Goal: Task Accomplishment & Management: Manage account settings

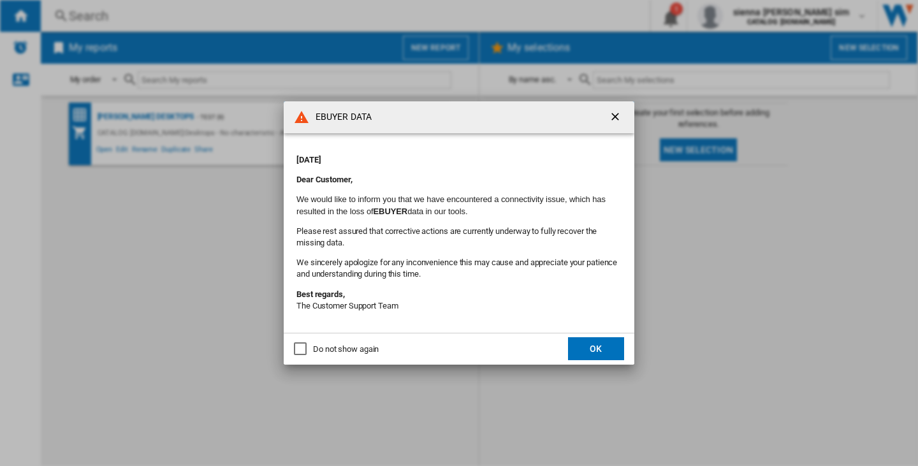
click at [591, 350] on button "OK" at bounding box center [596, 348] width 56 height 23
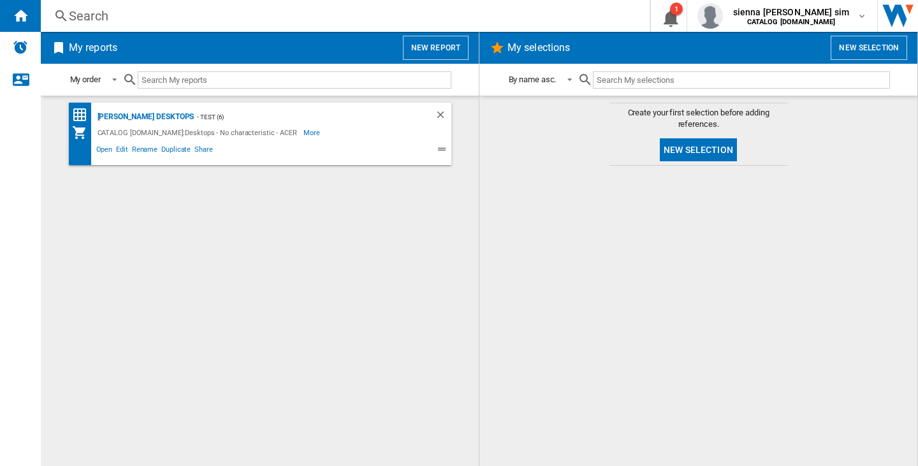
click at [681, 143] on button "New selection" at bounding box center [698, 149] width 77 height 23
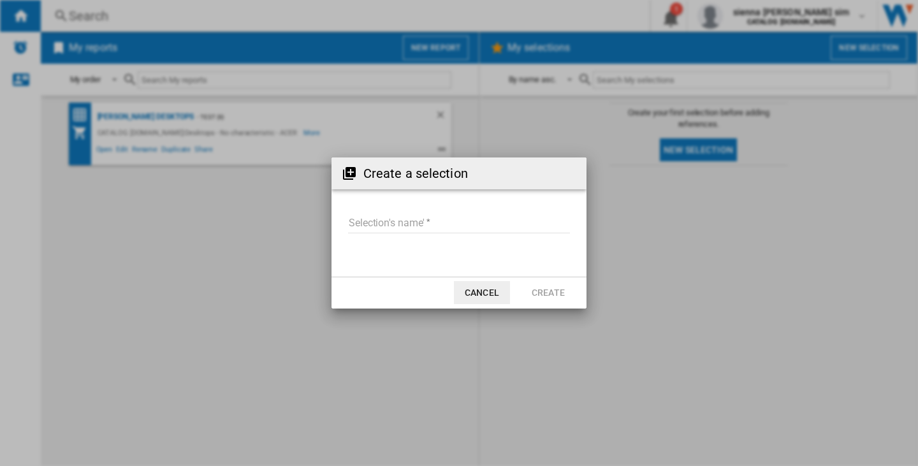
click at [471, 239] on md-input-container "Selection's name'" at bounding box center [459, 231] width 224 height 37
click at [465, 225] on input "Selection's name'" at bounding box center [459, 223] width 222 height 19
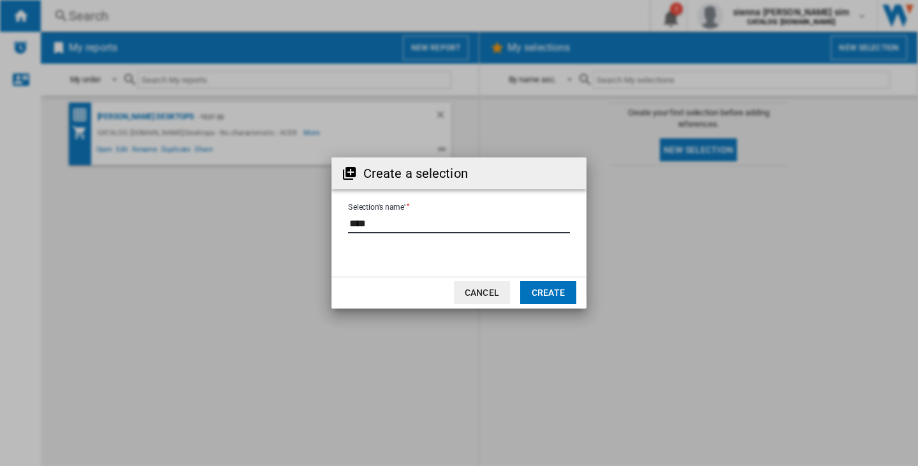
type input "****"
click at [572, 287] on button "Create" at bounding box center [548, 292] width 56 height 23
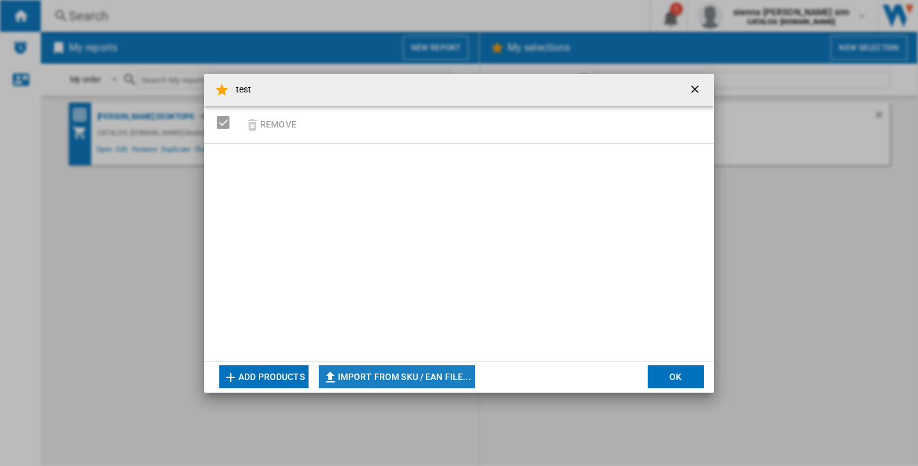
click at [449, 381] on button "Import from SKU / EAN file..." at bounding box center [397, 376] width 156 height 23
type input "**********"
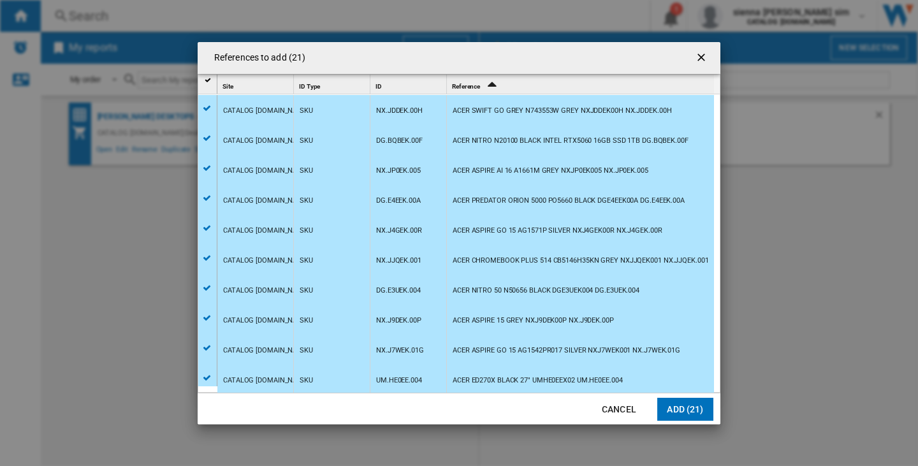
click at [702, 404] on button "Add (21)" at bounding box center [685, 409] width 56 height 23
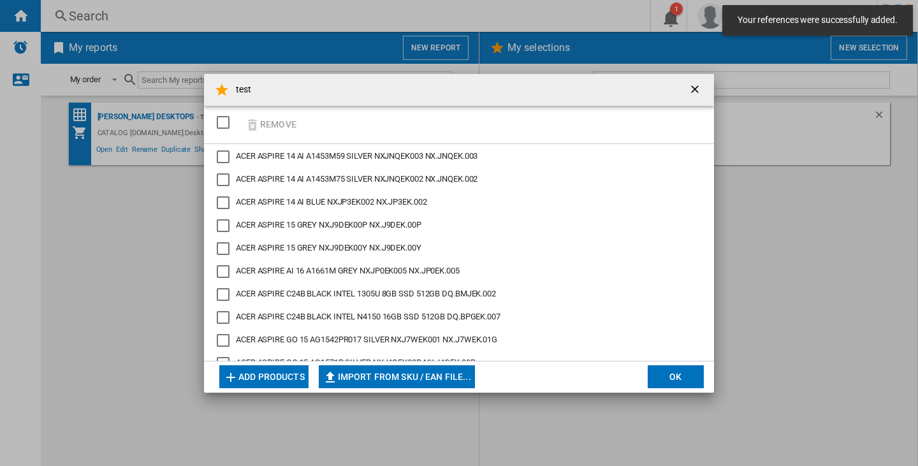
click at [675, 377] on button "OK" at bounding box center [676, 376] width 56 height 23
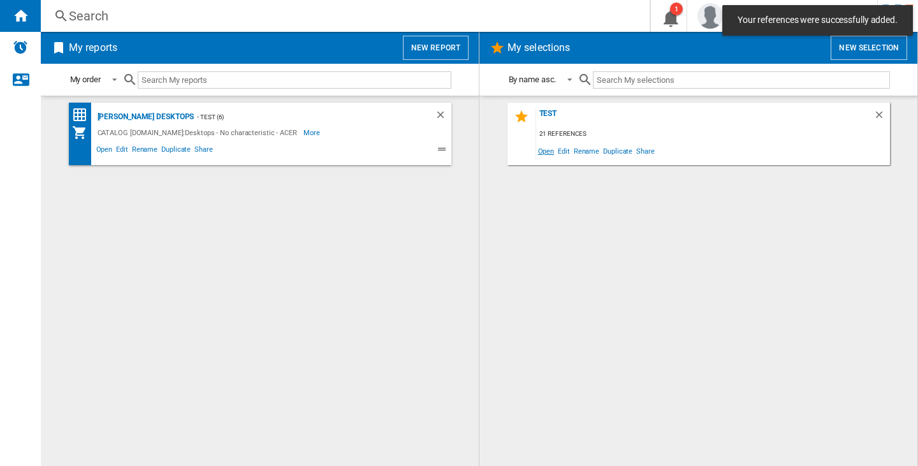
click at [540, 150] on span "Open" at bounding box center [546, 150] width 20 height 17
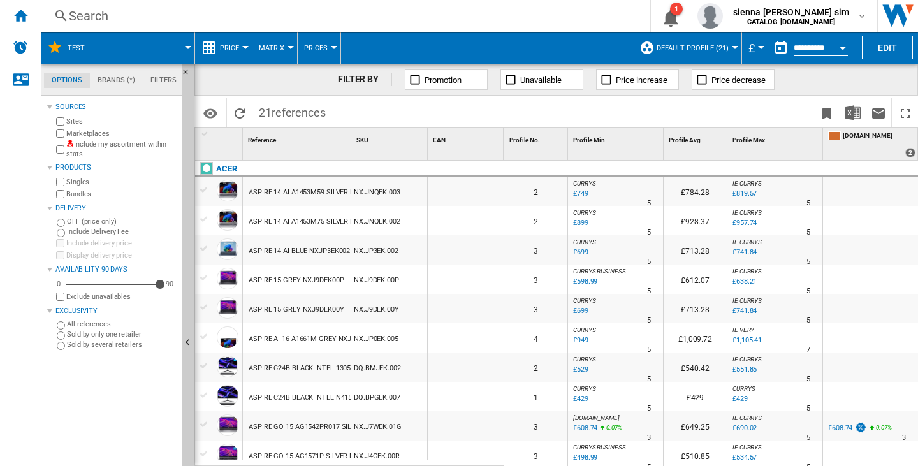
click at [87, 147] on label "Include my assortment within stats" at bounding box center [121, 150] width 110 height 20
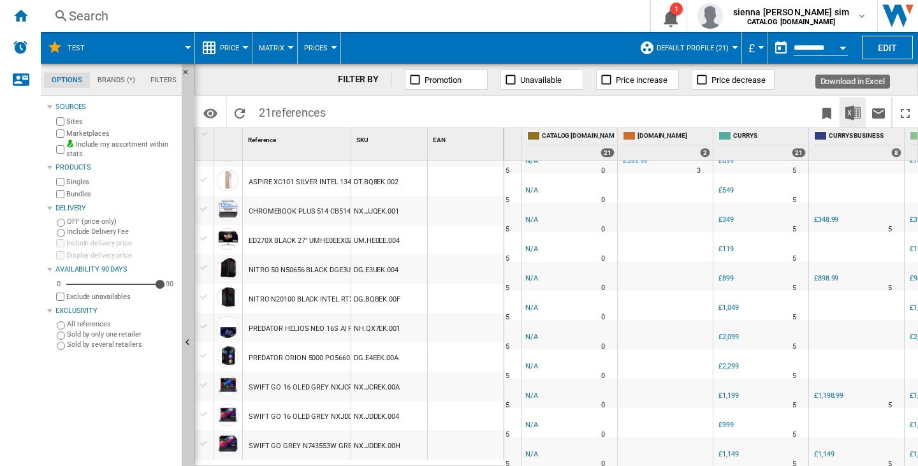
click at [850, 104] on button "Download in Excel" at bounding box center [853, 113] width 26 height 30
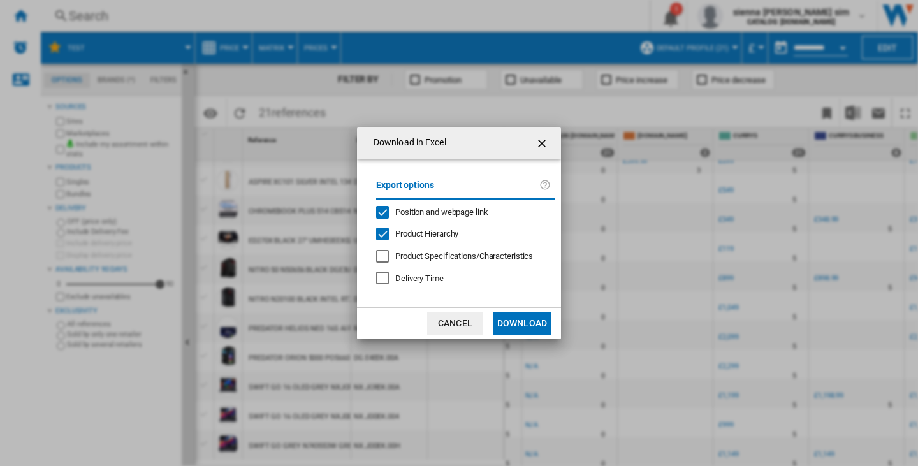
click at [388, 206] on div "Position and webpage link" at bounding box center [382, 212] width 13 height 13
click at [381, 230] on div "Product Hierarchy" at bounding box center [382, 234] width 13 height 13
click at [508, 325] on button "Download" at bounding box center [521, 323] width 57 height 23
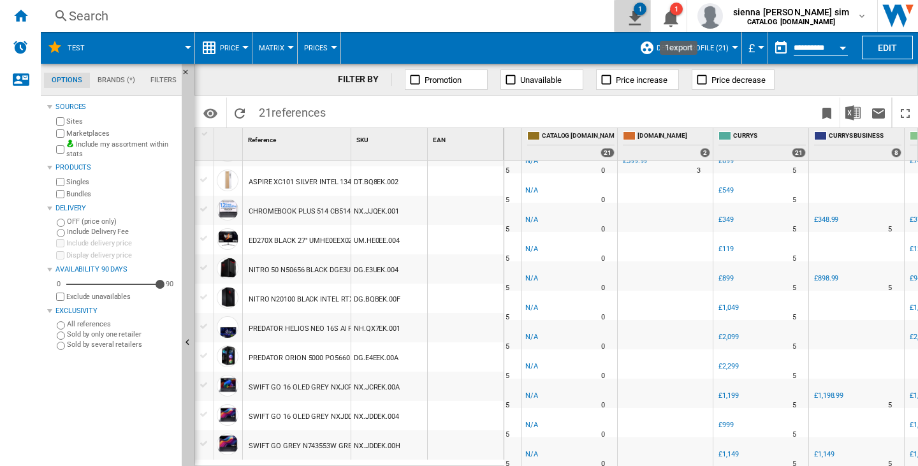
click at [640, 22] on ng-md-icon "1\a export" at bounding box center [632, 16] width 15 height 16
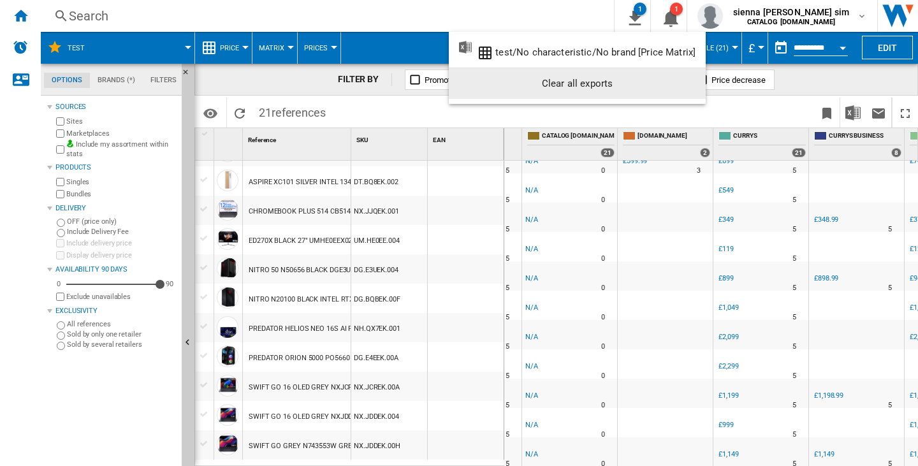
click at [661, 90] on div "Clear all exports" at bounding box center [577, 83] width 237 height 23
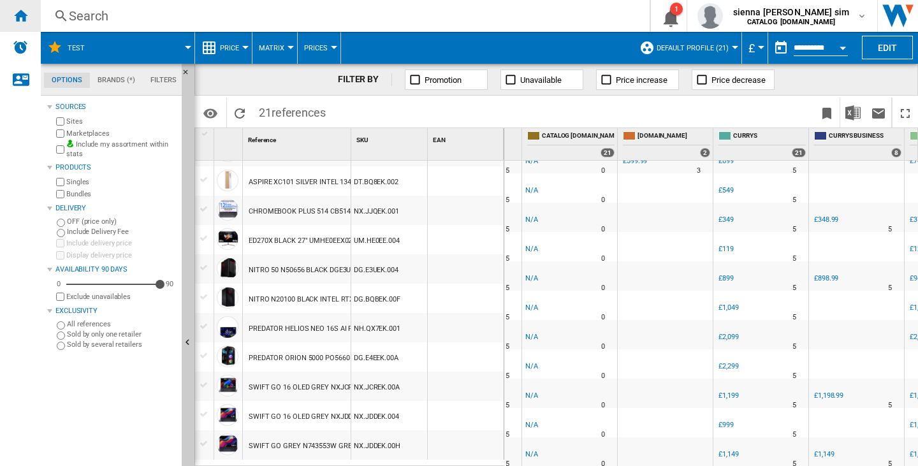
click at [34, 20] on div "Home" at bounding box center [20, 16] width 41 height 32
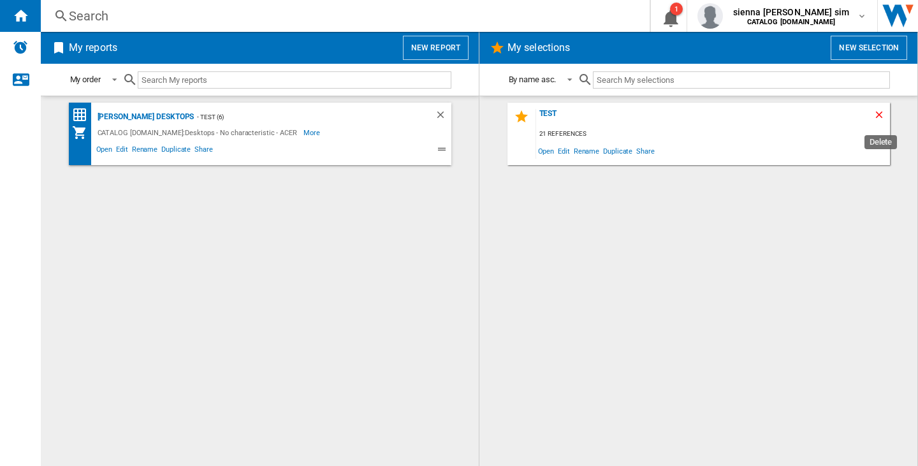
click at [882, 114] on ng-md-icon "Delete" at bounding box center [880, 116] width 15 height 15
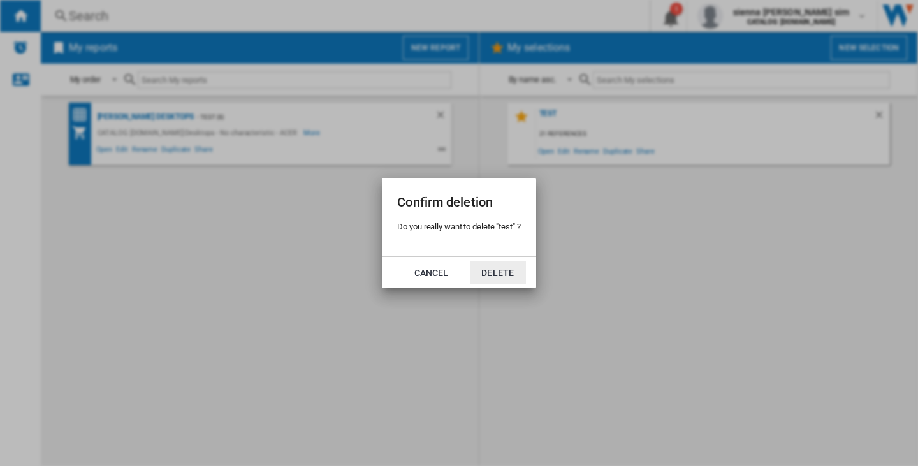
click at [495, 265] on button "Delete" at bounding box center [498, 272] width 56 height 23
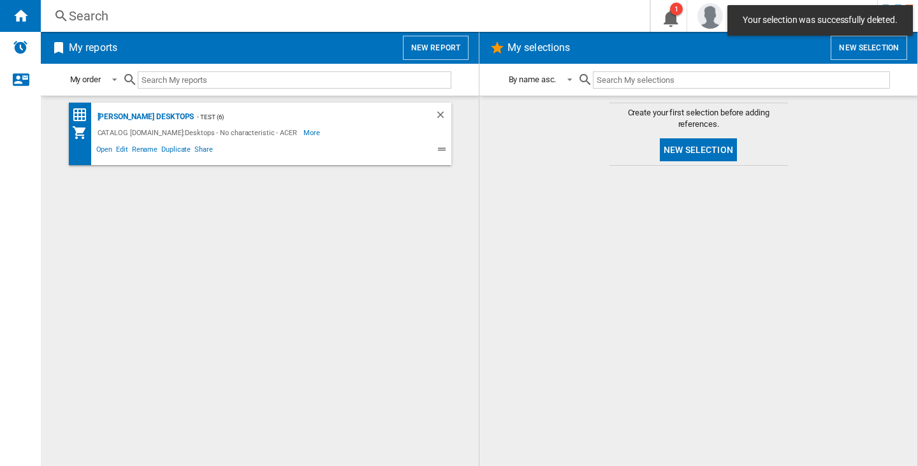
click at [886, 20] on span "Your selection was successfully deleted." at bounding box center [820, 20] width 163 height 13
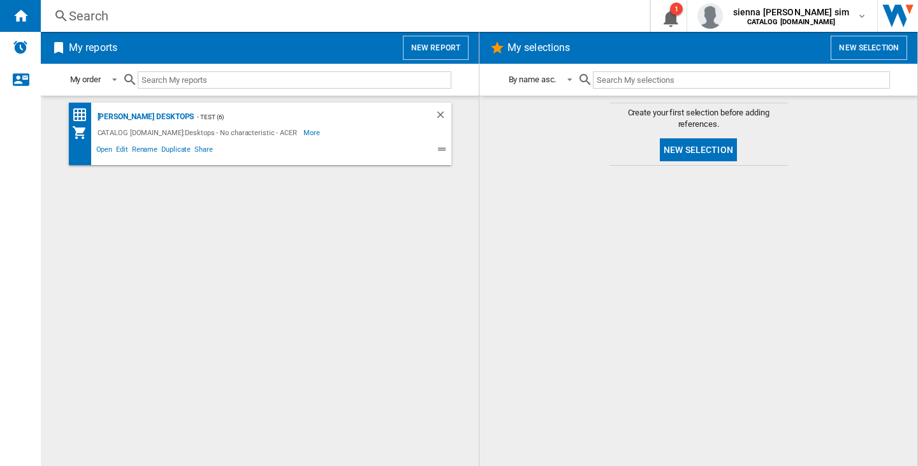
click at [841, 217] on div at bounding box center [698, 316] width 412 height 288
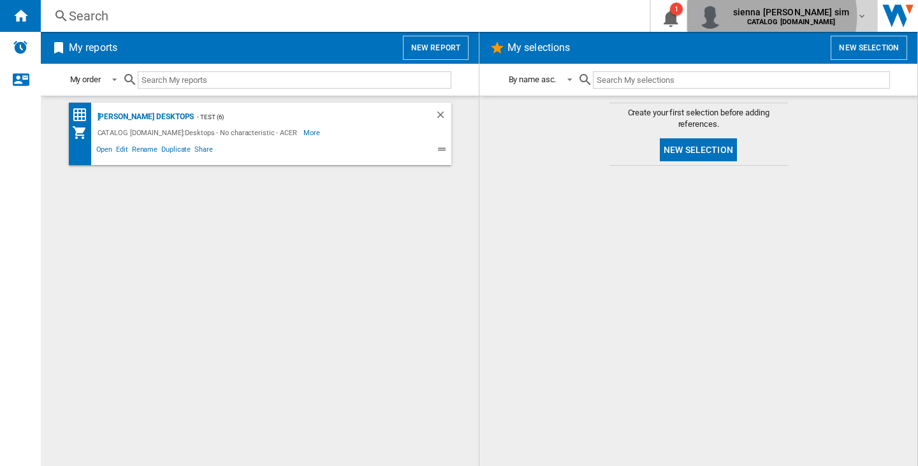
click at [818, 16] on span "sienna [PERSON_NAME] sim" at bounding box center [791, 12] width 116 height 13
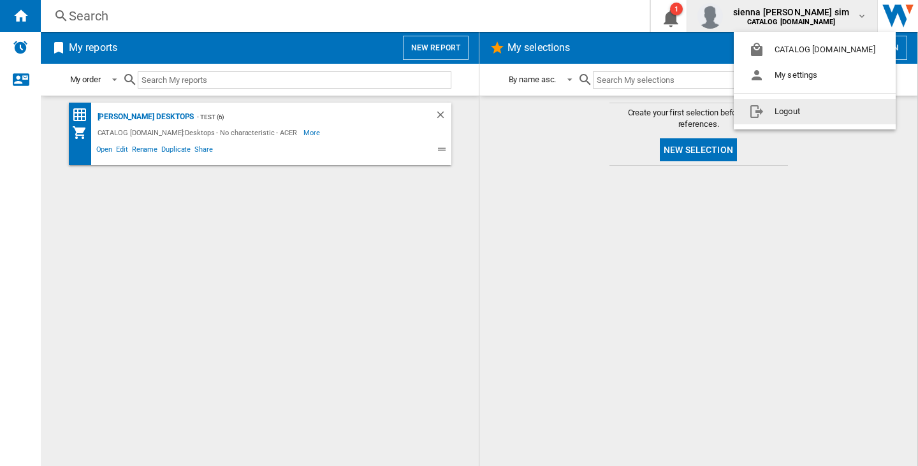
click at [815, 117] on button "Logout" at bounding box center [815, 112] width 162 height 26
